Goal: Task Accomplishment & Management: Use online tool/utility

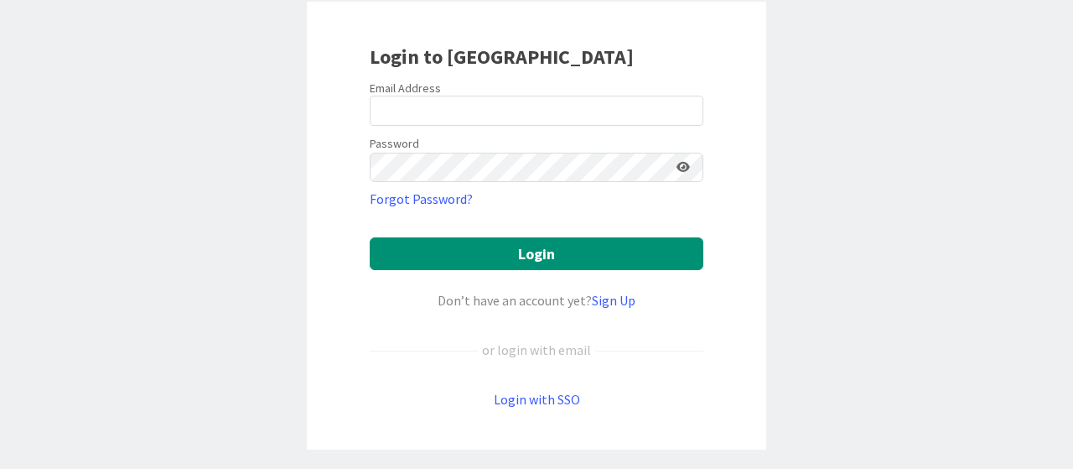
scroll to position [168, 0]
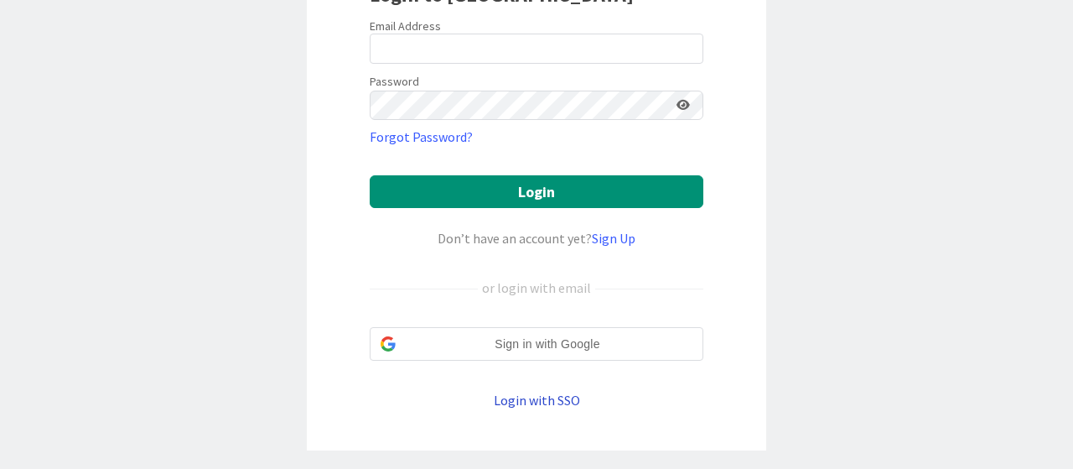
click at [532, 335] on span "Sign in with Google" at bounding box center [547, 344] width 290 height 18
click at [521, 395] on link "Login with SSO" at bounding box center [537, 399] width 86 height 17
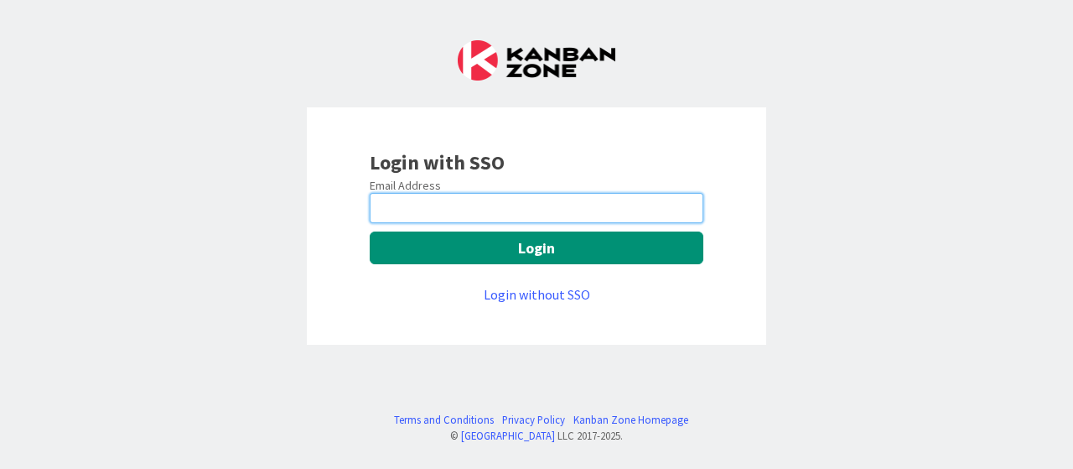
click at [426, 215] on input "email" at bounding box center [537, 208] width 334 height 30
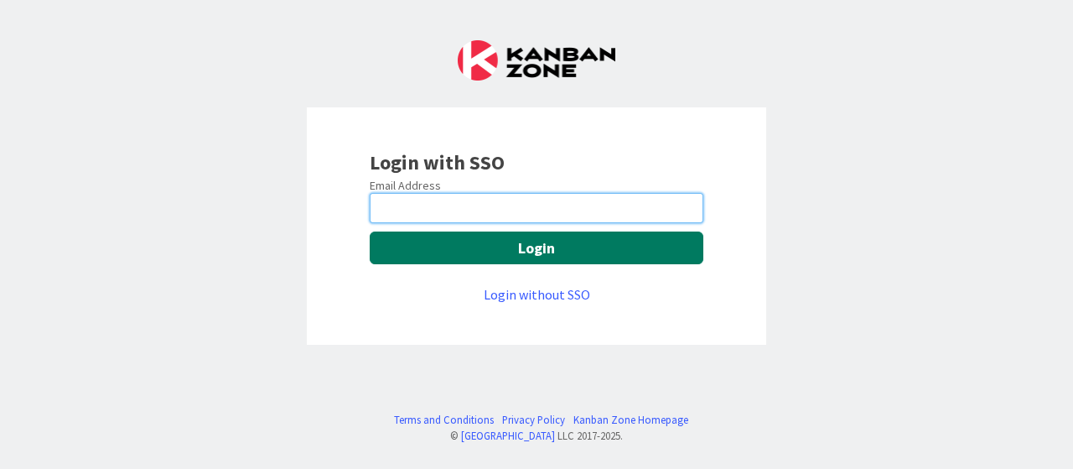
type input "abubakkar.sithick@mrcglobal.com"
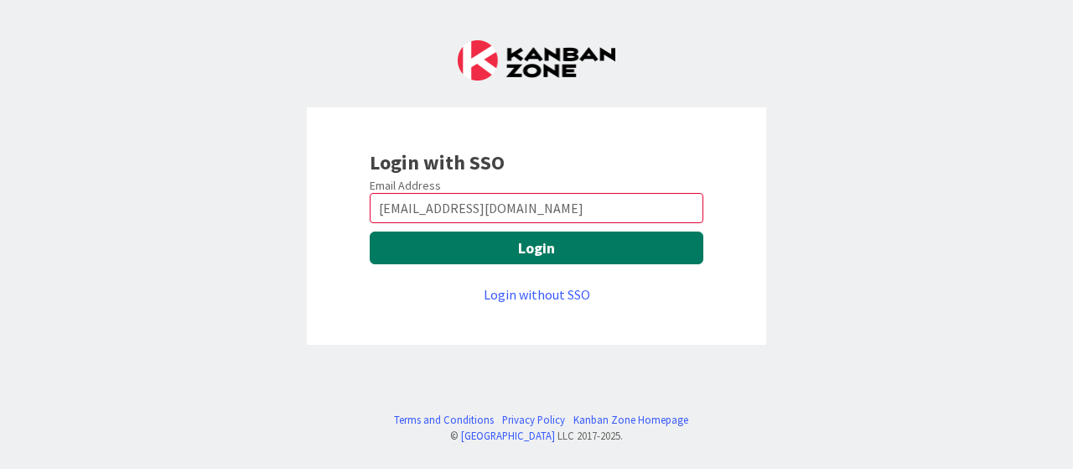
click at [464, 249] on button "Login" at bounding box center [537, 247] width 334 height 33
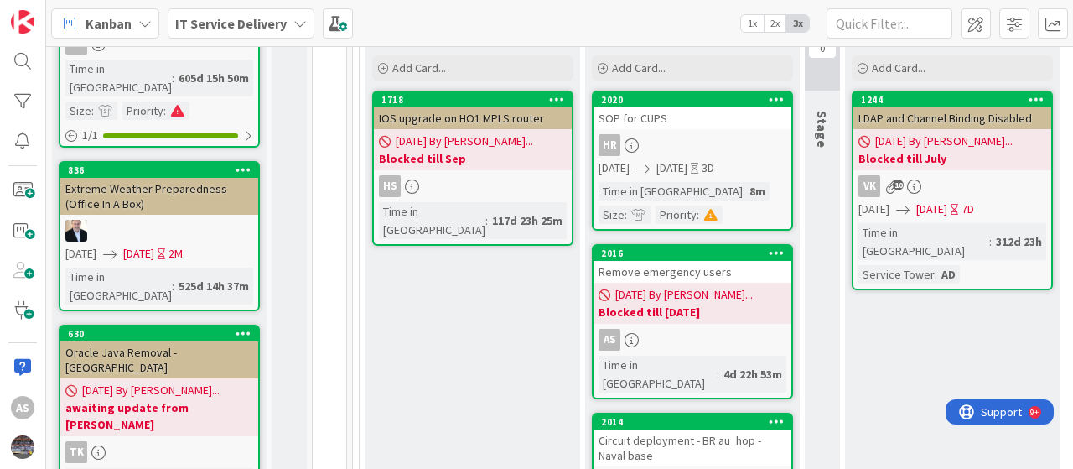
scroll to position [251, 0]
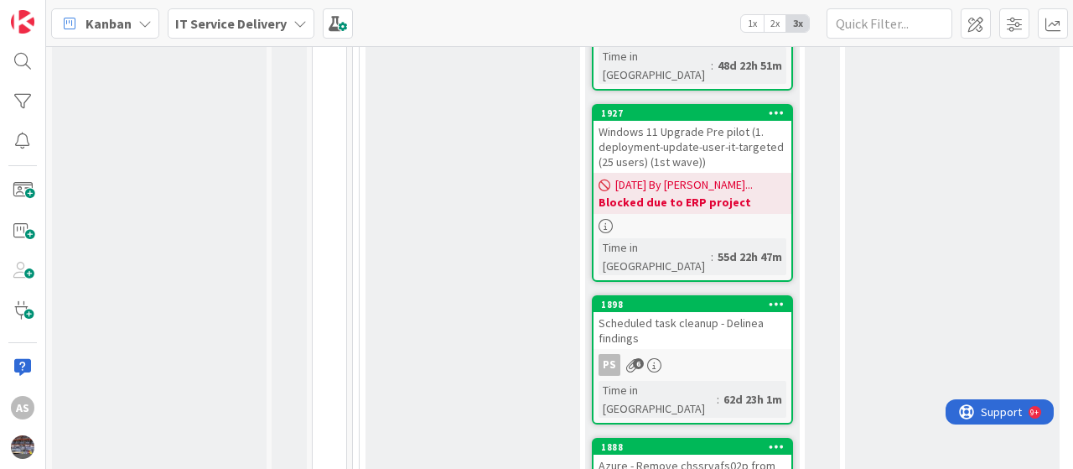
scroll to position [2347, 0]
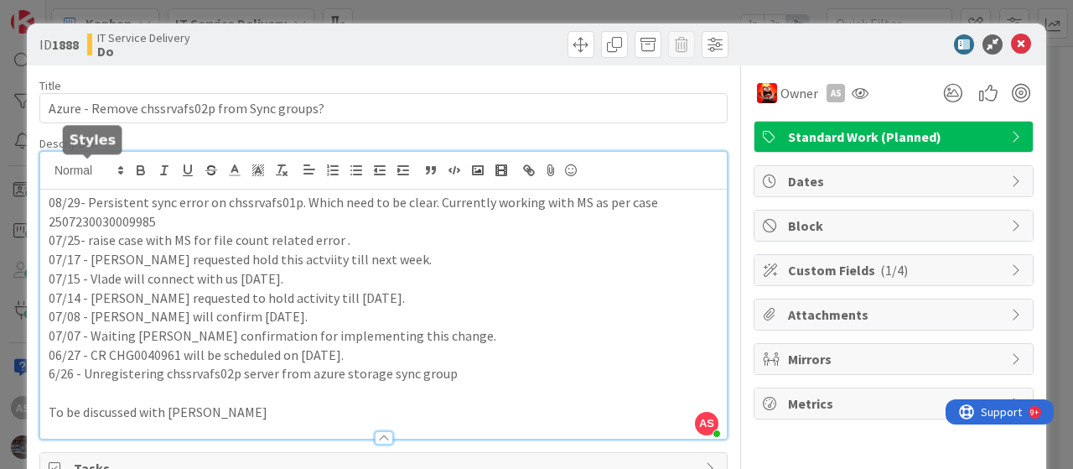
click at [46, 168] on div "AS [PERSON_NAME] just joined 08/29- Persistent sync error on chssrvafs01p. Whic…" at bounding box center [383, 295] width 687 height 287
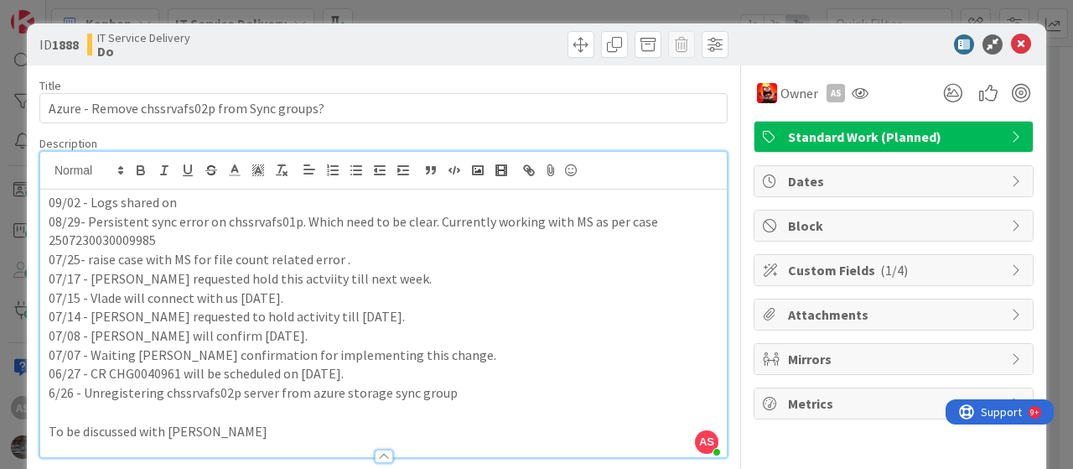
drag, startPoint x: 619, startPoint y: 135, endPoint x: 583, endPoint y: 143, distance: 36.2
click at [619, 136] on div "Description" at bounding box center [383, 143] width 688 height 15
click at [231, 200] on p "09/02 - Logs shared on" at bounding box center [384, 202] width 670 height 19
click at [1011, 44] on icon at bounding box center [1021, 44] width 20 height 20
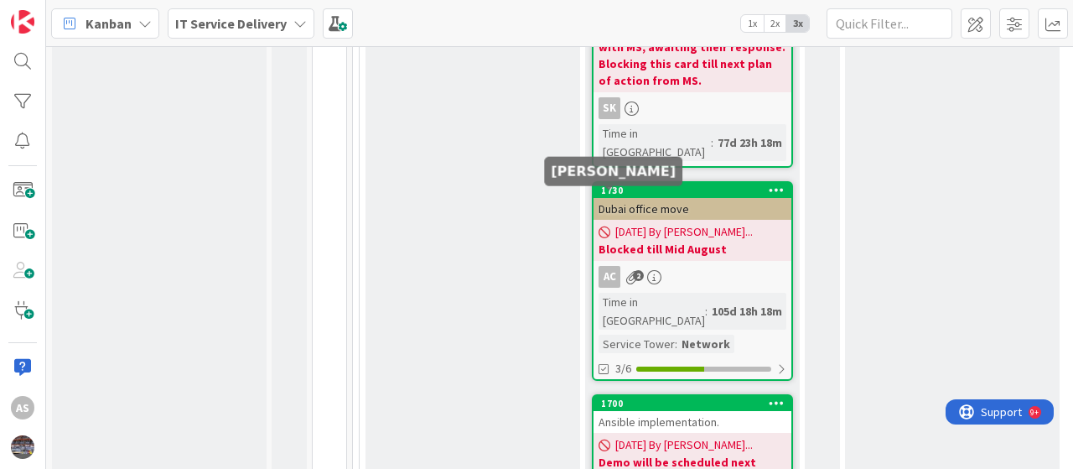
scroll to position [3353, 0]
